Goal: Transaction & Acquisition: Purchase product/service

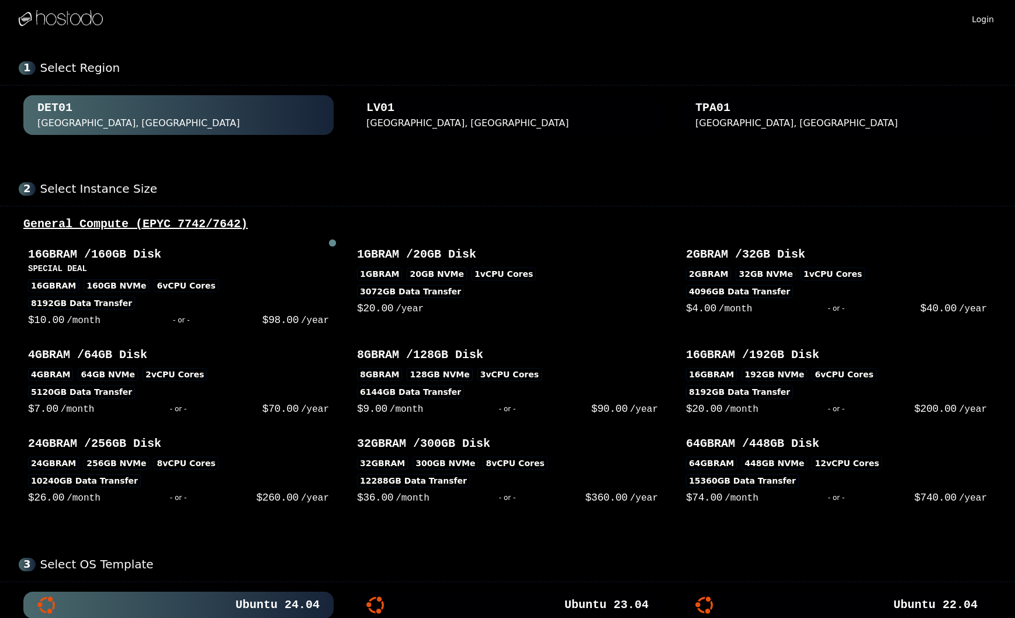
click at [411, 121] on div "[GEOGRAPHIC_DATA], [GEOGRAPHIC_DATA]" at bounding box center [467, 123] width 203 height 14
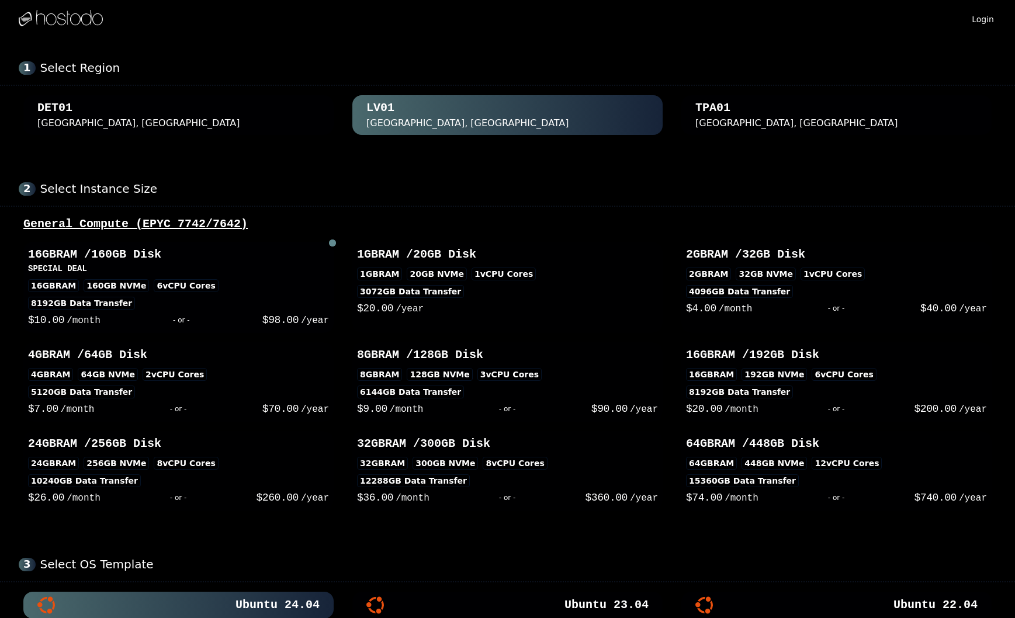
click at [276, 271] on h3 "SPECIAL DEAL" at bounding box center [178, 269] width 301 height 12
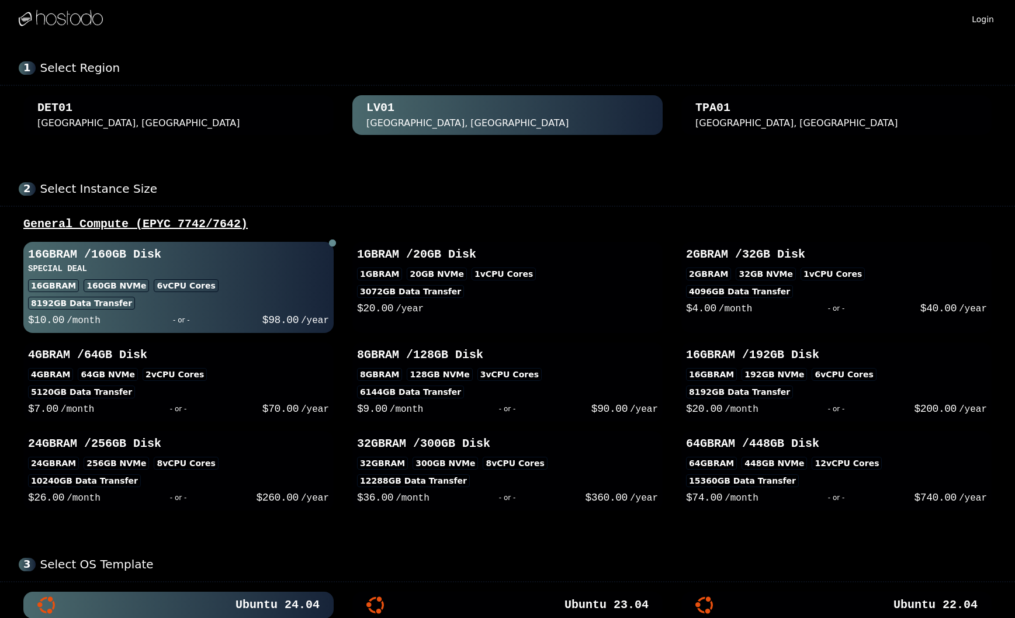
click at [703, 109] on div "TPA01" at bounding box center [712, 108] width 35 height 16
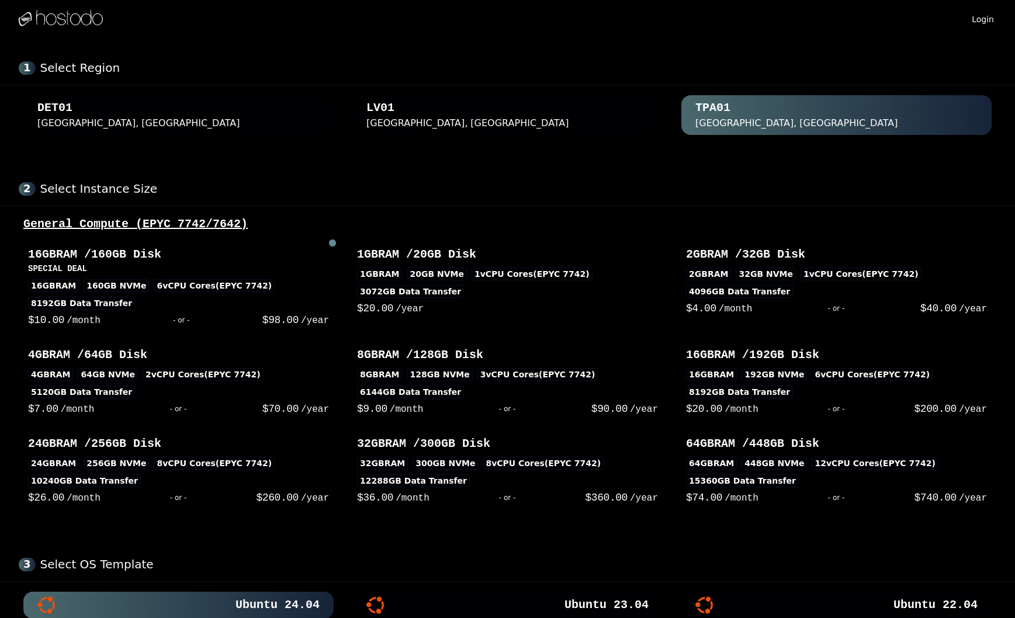
click at [471, 126] on div "[GEOGRAPHIC_DATA], [GEOGRAPHIC_DATA]" at bounding box center [507, 115] width 282 height 30
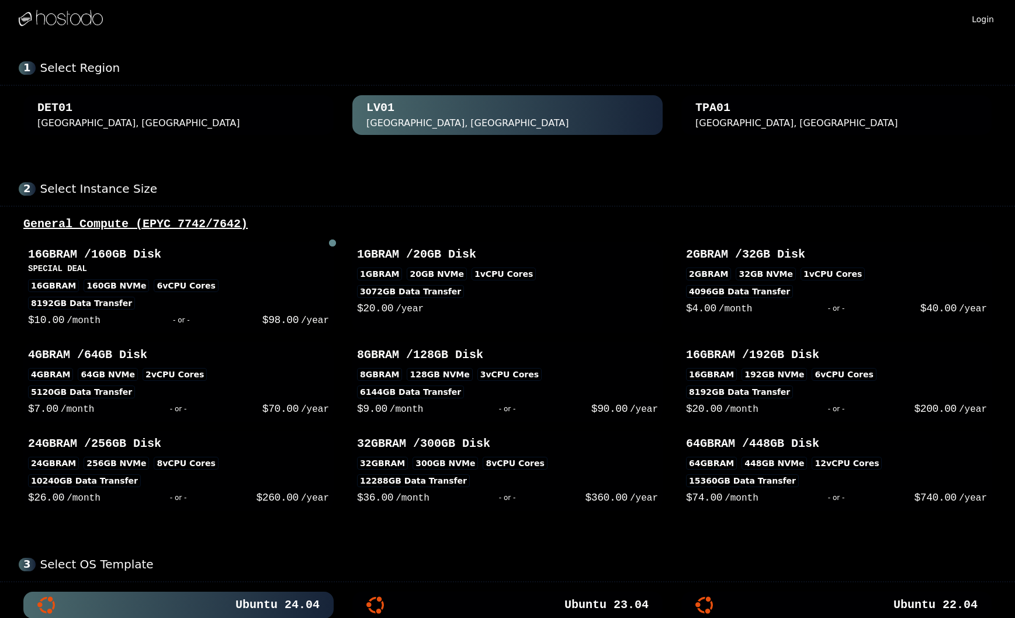
click at [162, 137] on div "1 Select Region DET01 Detroit, MI LV01 Las Vegas, NV TPA01 Tampa, FL" at bounding box center [507, 97] width 1015 height 121
click at [196, 118] on div "DET01 Detroit, MI" at bounding box center [178, 115] width 282 height 30
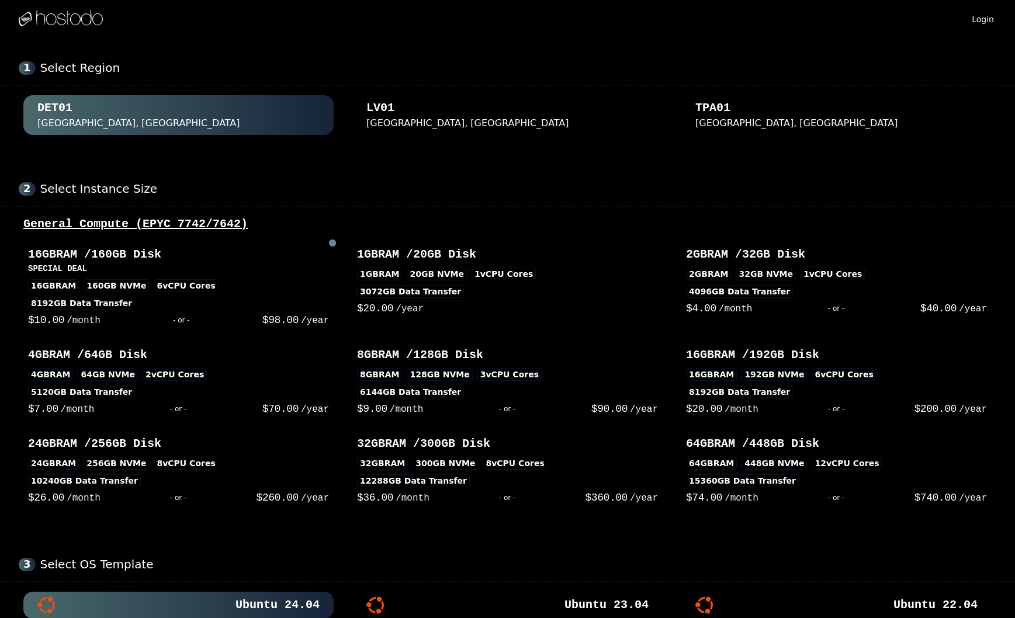
click at [409, 122] on div "[GEOGRAPHIC_DATA], [GEOGRAPHIC_DATA]" at bounding box center [467, 123] width 203 height 14
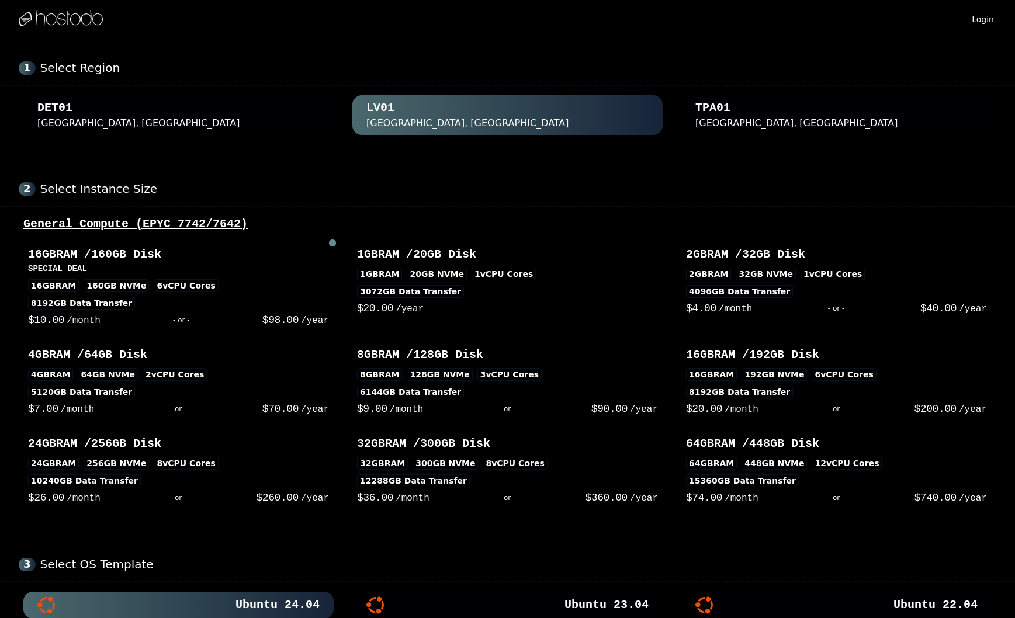
click at [185, 123] on div "DET01 Detroit, MI" at bounding box center [178, 115] width 282 height 30
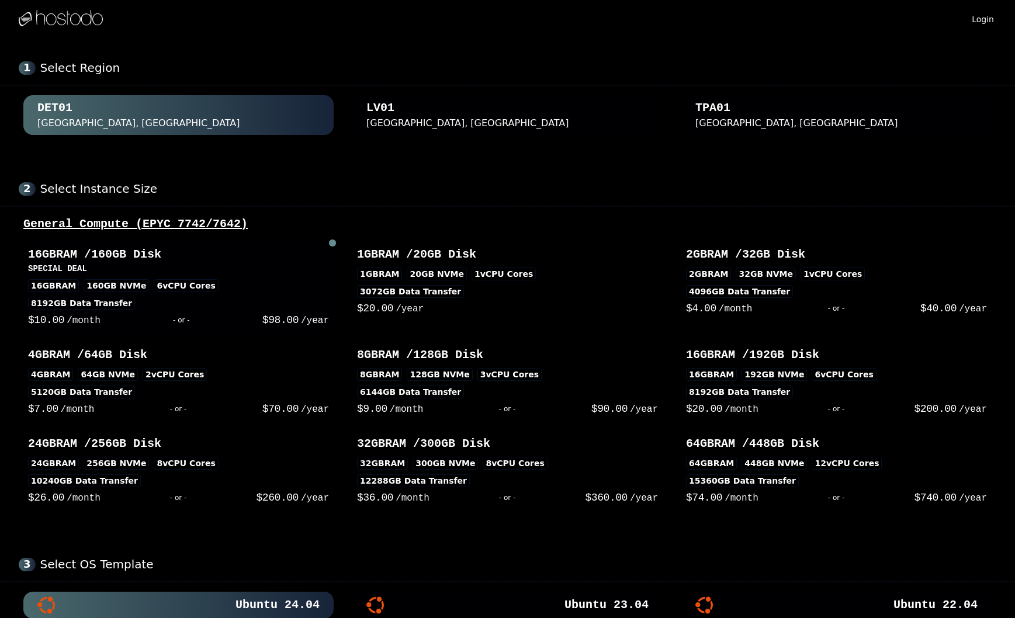
click at [203, 268] on h3 "SPECIAL DEAL" at bounding box center [178, 269] width 301 height 12
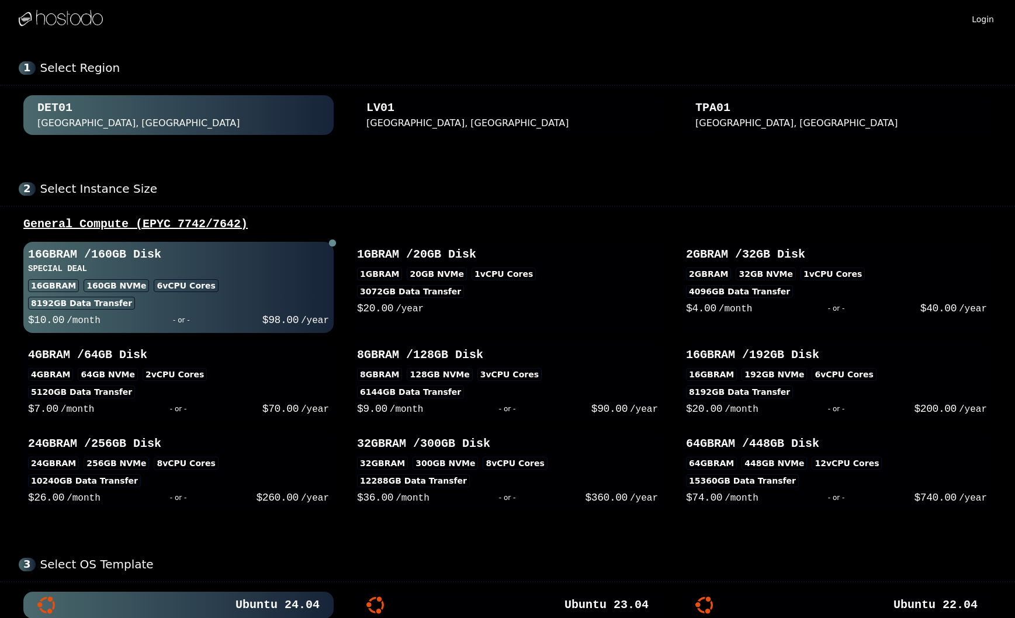
click at [428, 103] on div "[GEOGRAPHIC_DATA], [GEOGRAPHIC_DATA]" at bounding box center [507, 115] width 282 height 30
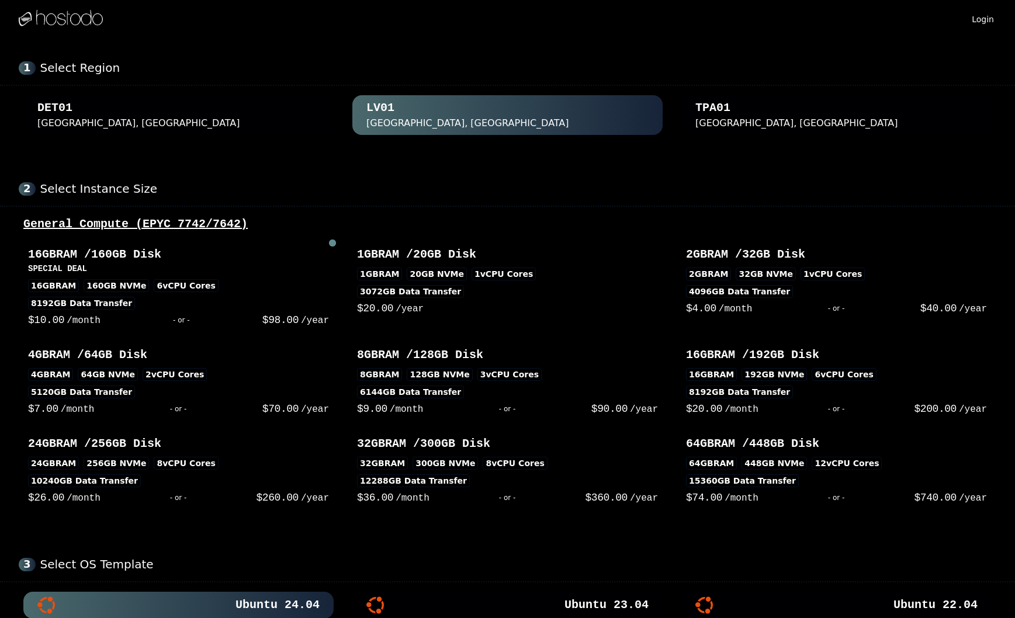
click at [726, 103] on div "TPA01" at bounding box center [712, 108] width 35 height 16
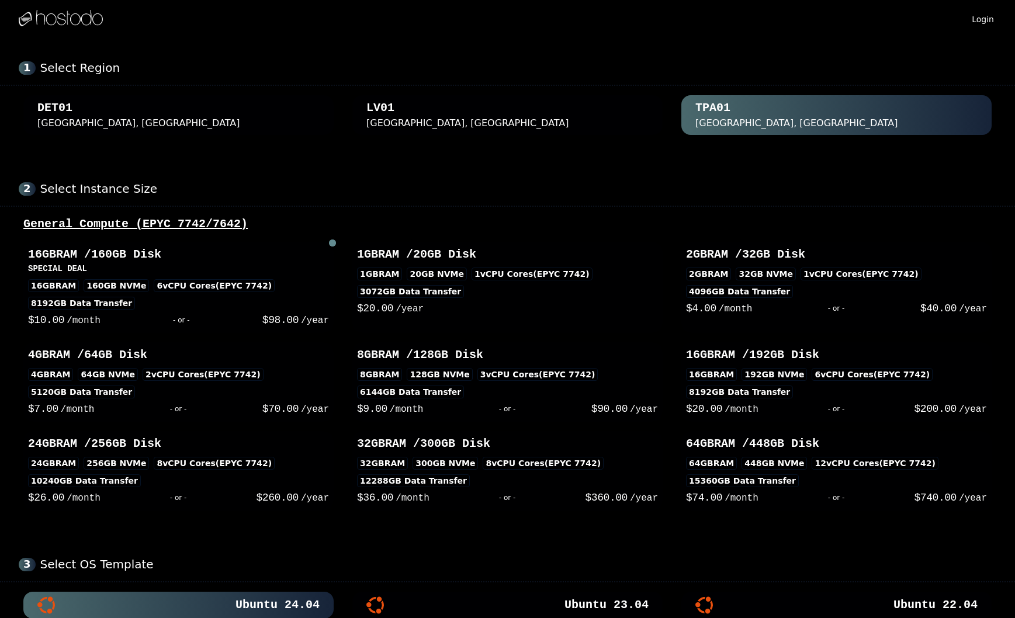
click at [497, 119] on div "[GEOGRAPHIC_DATA], [GEOGRAPHIC_DATA]" at bounding box center [507, 115] width 282 height 30
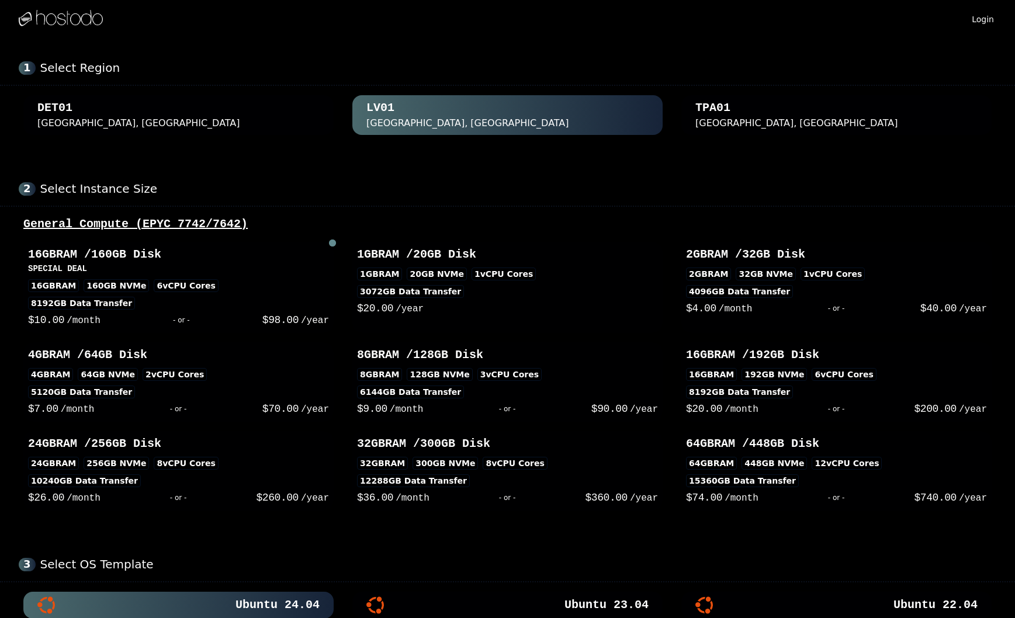
click at [253, 106] on div "DET01 Detroit, MI" at bounding box center [178, 115] width 282 height 30
